Goal: Check status: Check status

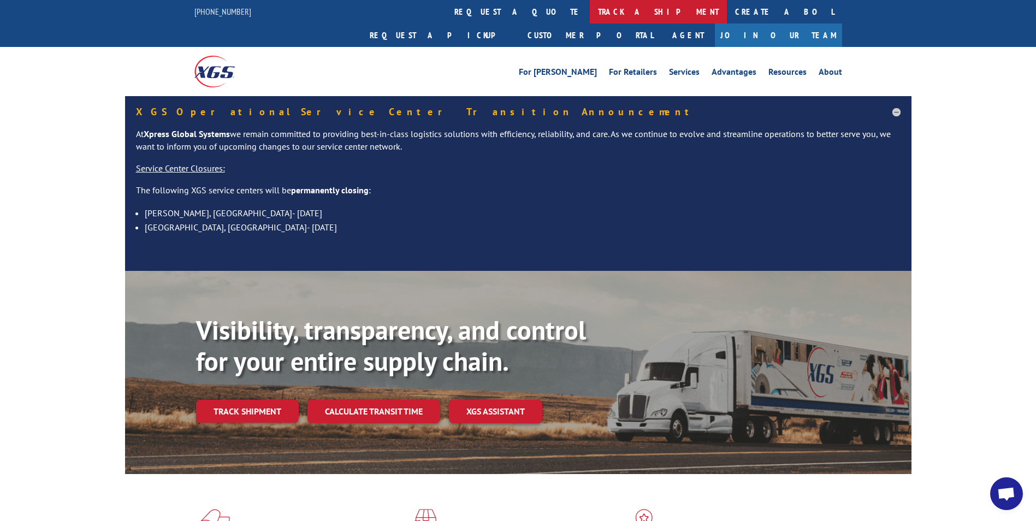
click at [590, 9] on link "track a shipment" at bounding box center [658, 11] width 137 height 23
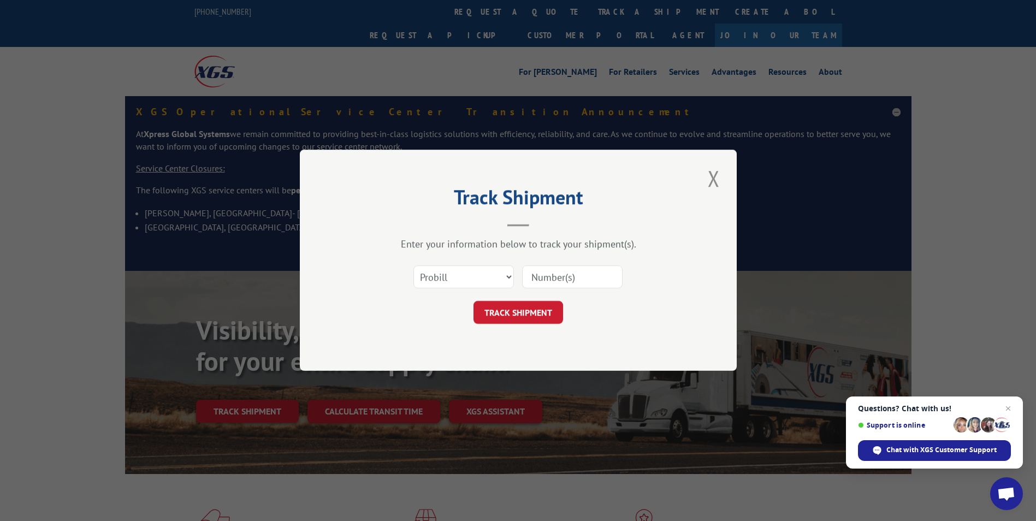
click at [534, 276] on input at bounding box center [572, 277] width 100 height 23
type input "9"
type input "17511615"
click at [529, 311] on button "TRACK SHIPMENT" at bounding box center [518, 312] width 90 height 23
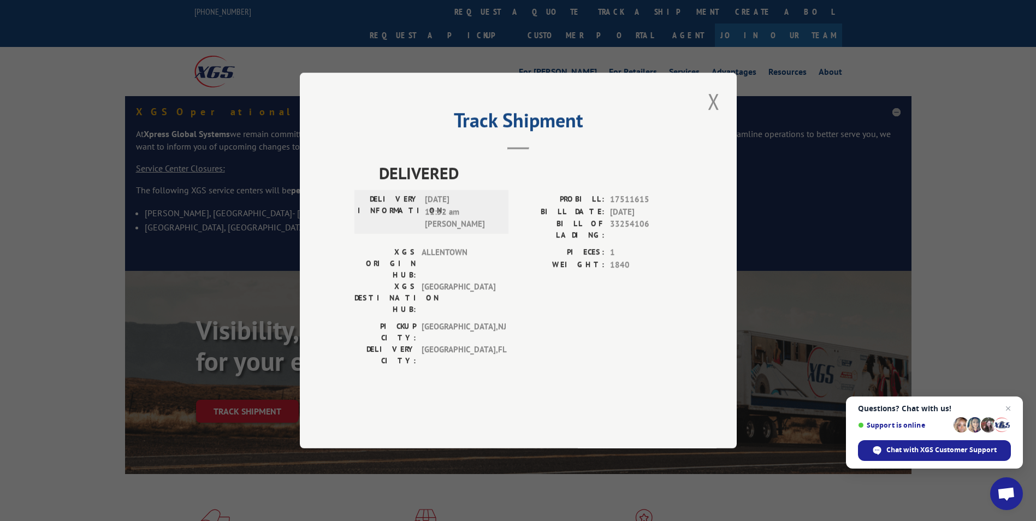
click at [928, 430] on span "Support is online" at bounding box center [934, 424] width 153 height 17
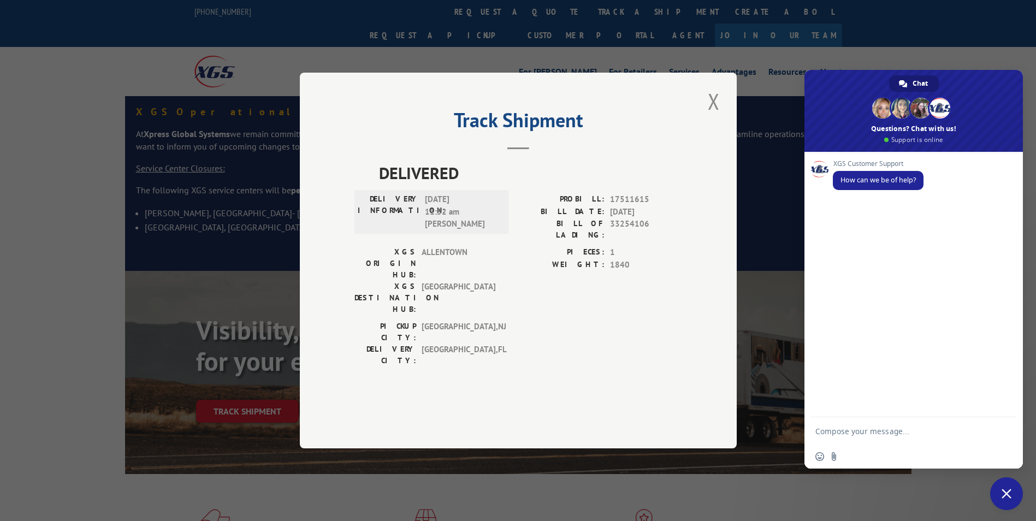
click at [840, 436] on textarea "Compose your message..." at bounding box center [902, 430] width 175 height 27
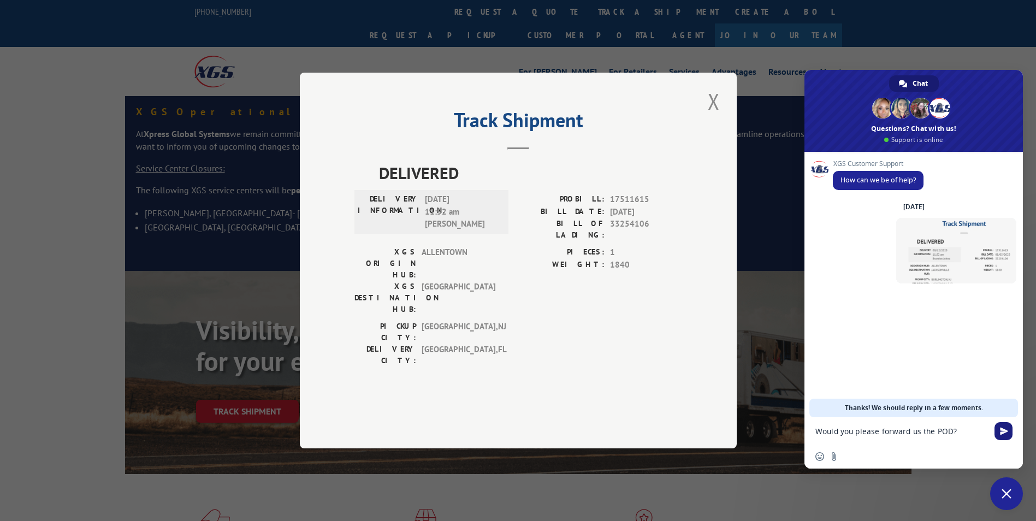
type textarea "Would you please forward us the POD?"
click at [1003, 427] on span "Send" at bounding box center [1004, 431] width 8 height 8
click at [713, 116] on button "Close modal" at bounding box center [713, 101] width 19 height 30
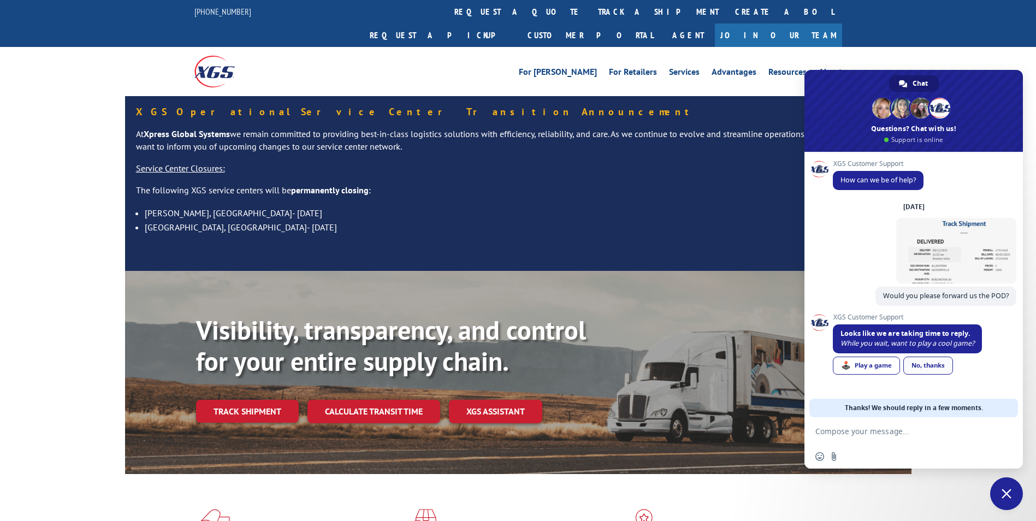
click at [932, 369] on link "No, thanks" at bounding box center [928, 366] width 50 height 18
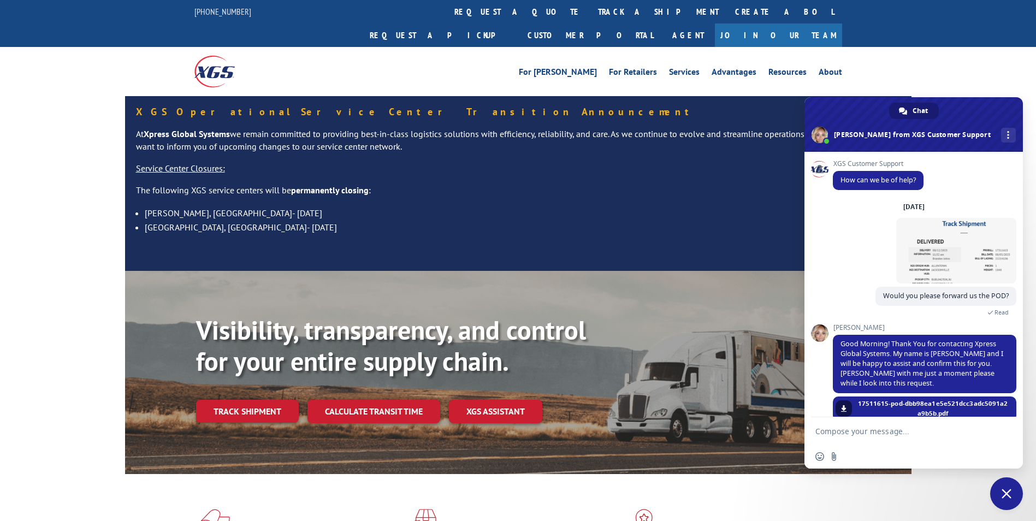
scroll to position [38, 0]
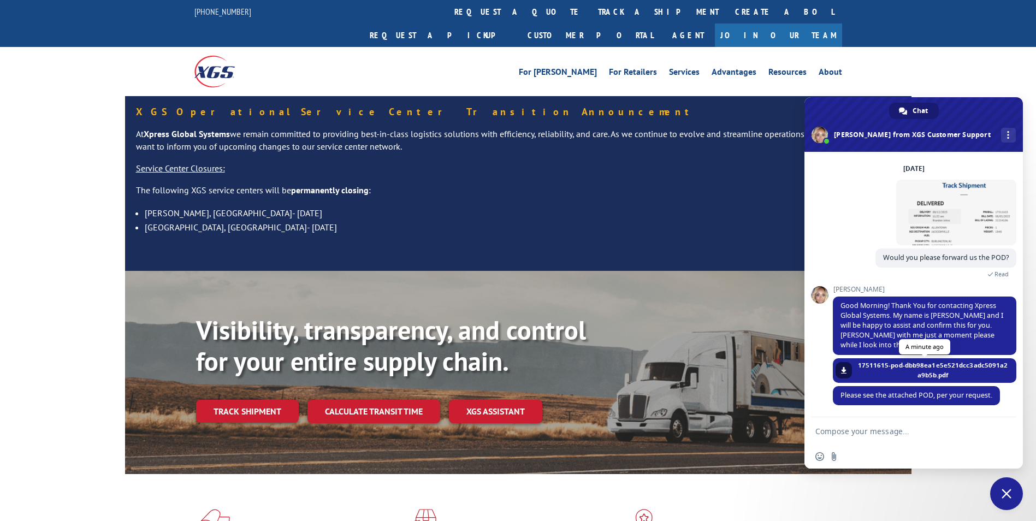
click at [925, 368] on span "17511615-pod-dbb98ea1e5e521dcc3adc5091a2a9b5b.pdf" at bounding box center [932, 370] width 151 height 20
click at [930, 372] on span "17511615-pod-dbb98ea1e5e521dcc3adc5091a2a9b5b.pdf" at bounding box center [932, 370] width 151 height 20
click at [843, 370] on span at bounding box center [843, 370] width 7 height 7
click at [846, 434] on textarea "Compose your message..." at bounding box center [902, 430] width 175 height 27
type textarea "Well received, thank you, [PERSON_NAME]."
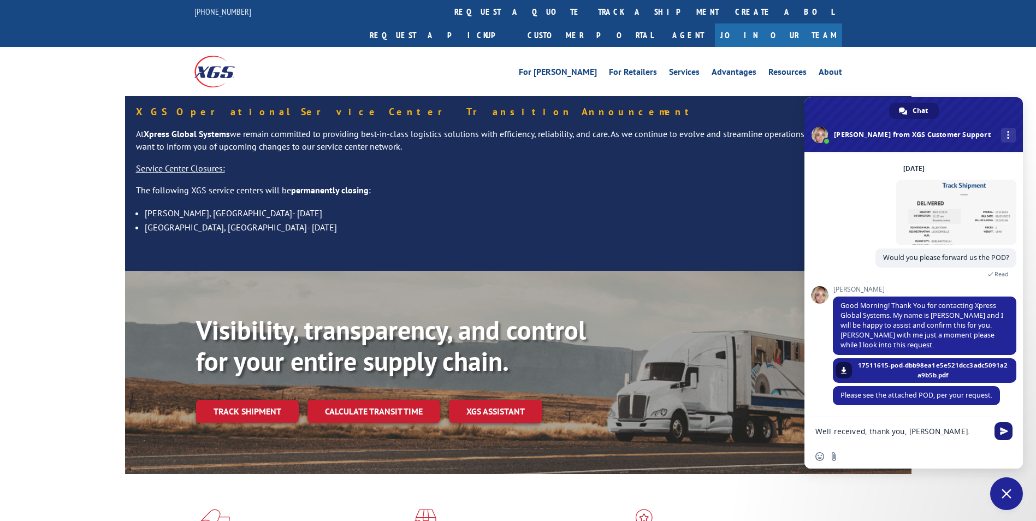
click at [1008, 435] on span "Send" at bounding box center [1004, 431] width 8 height 8
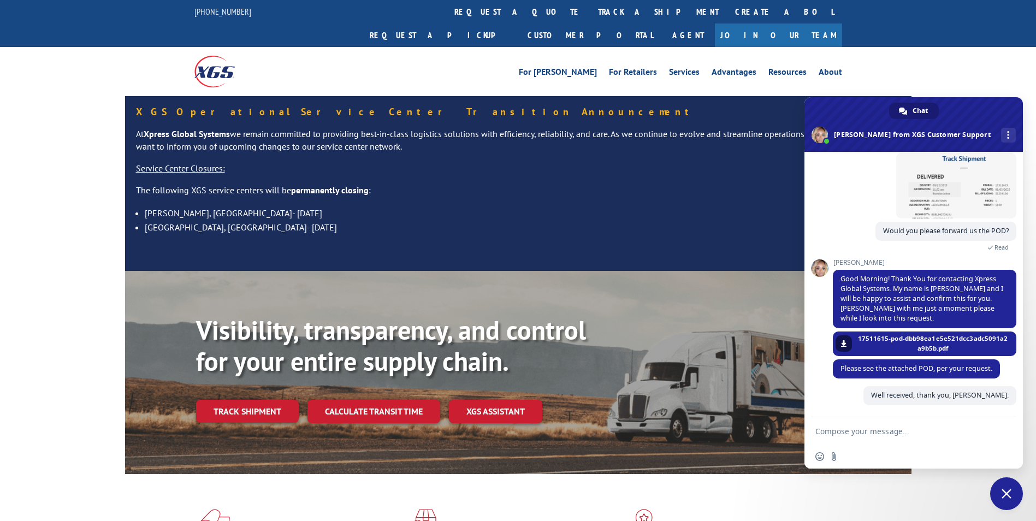
scroll to position [65, 0]
click at [847, 344] on link at bounding box center [844, 343] width 16 height 16
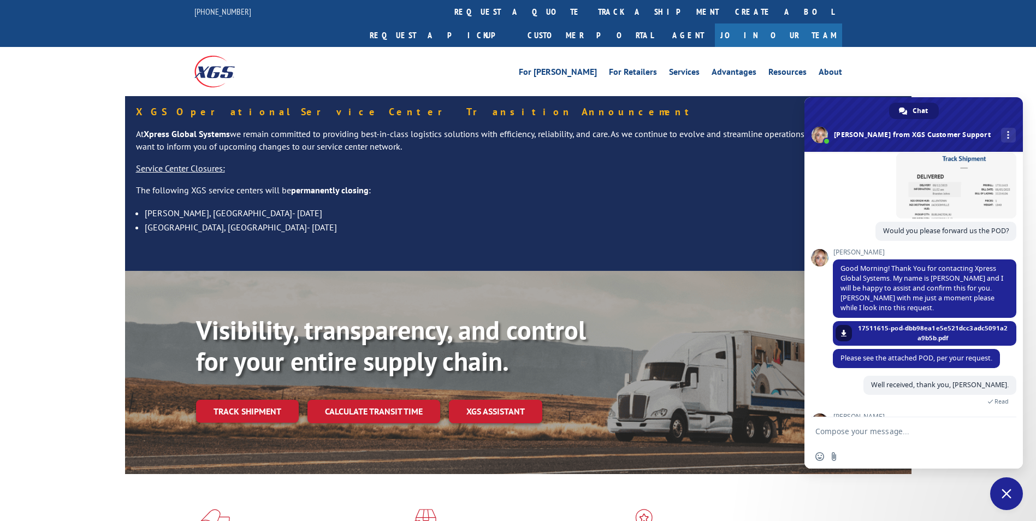
scroll to position [175, 0]
